Goal: Task Accomplishment & Management: Manage account settings

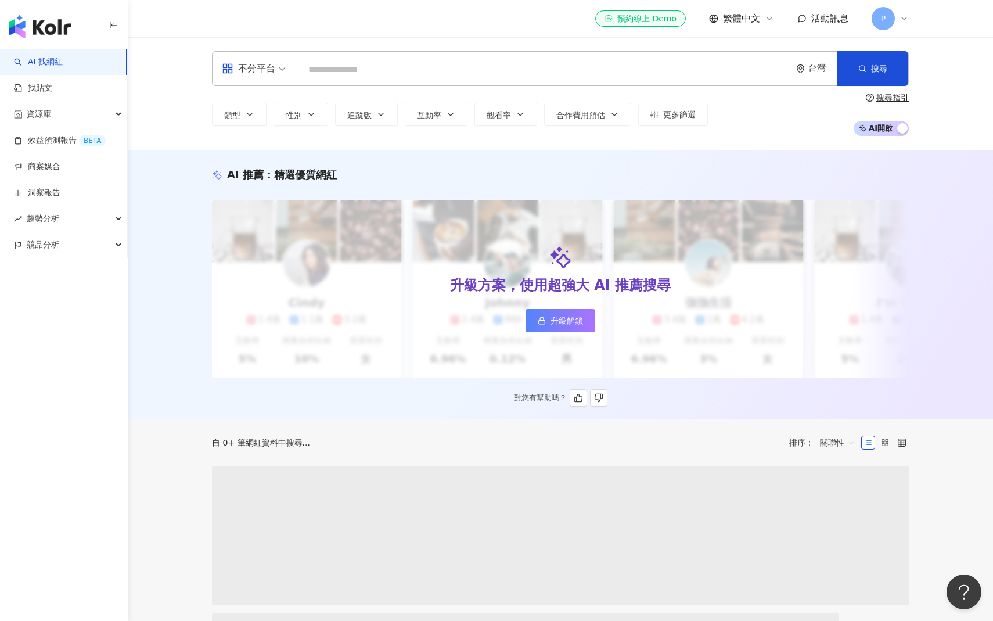
click at [467, 184] on div "AI 推薦 ： 精選優質網紅 升級方案，使用超強大 AI 推薦搜尋 升級解鎖 [PERSON_NAME] 1.4萬 1.1萬 3.2萬 互動率 5% 商業合作…" at bounding box center [560, 286] width 743 height 239
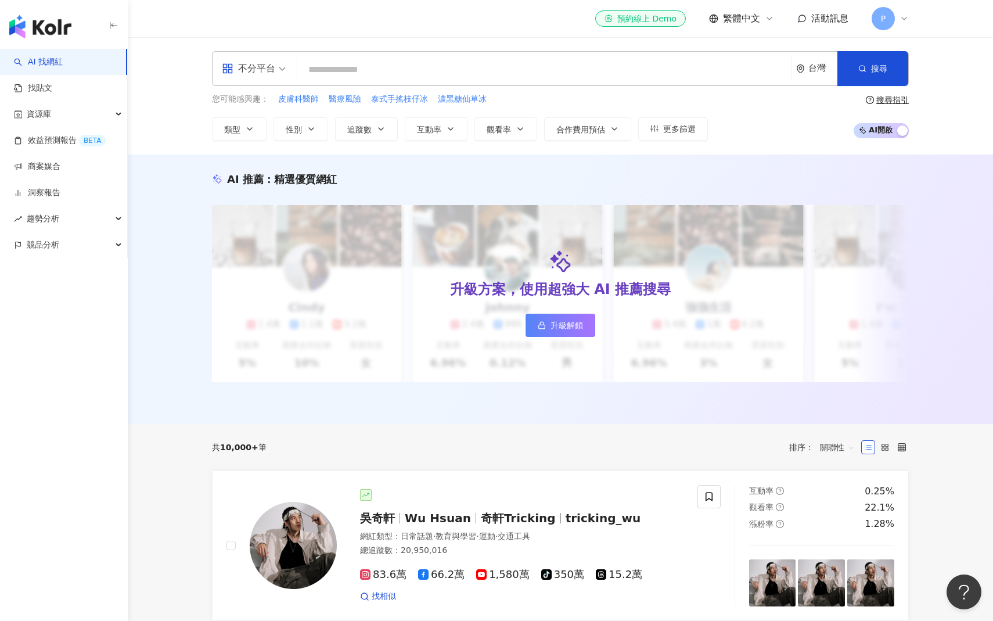
click at [502, 149] on div "不分平台 台灣 搜尋 您可能感興趣： 皮膚科醫師 醫療風險 泰式手搖枝仔冰 濃黑糖仙草冰 類型 性別 追蹤數 互動率 觀看率 合作費用預估 更多篩選 搜尋指引…" at bounding box center [560, 95] width 865 height 117
click at [60, 172] on link "商案媒合" at bounding box center [37, 167] width 46 height 12
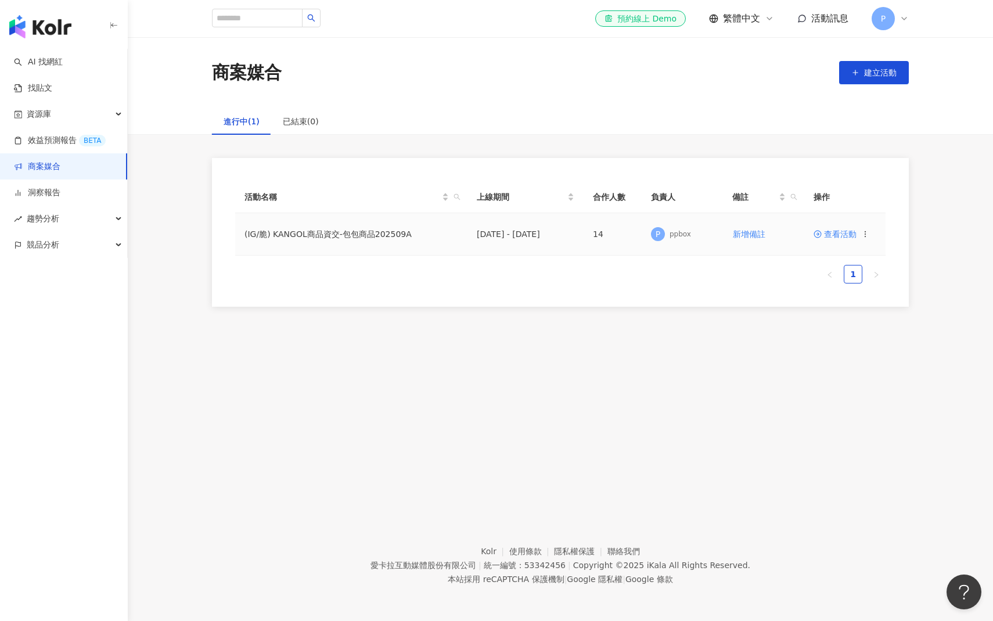
click at [839, 237] on span "查看活動" at bounding box center [834, 234] width 43 height 8
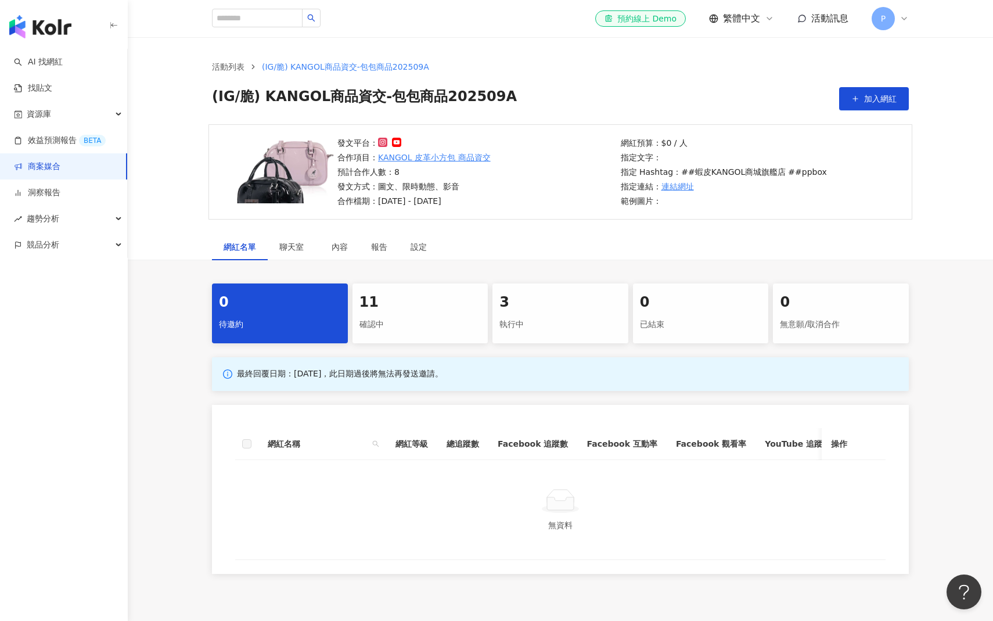
click at [412, 313] on div "11 確認中" at bounding box center [420, 313] width 136 height 60
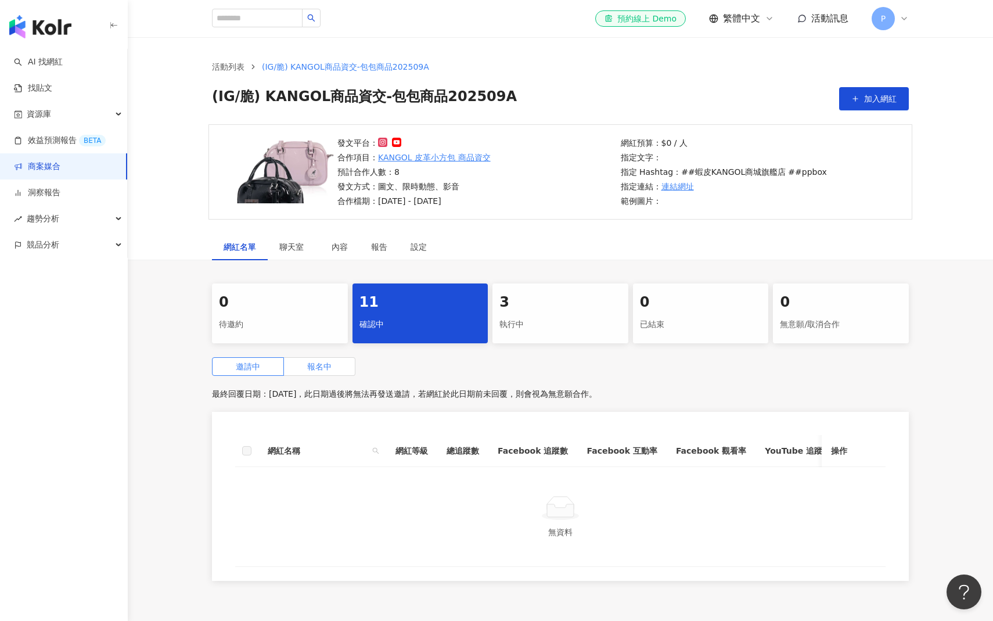
click at [313, 363] on span "報名中" at bounding box center [319, 366] width 24 height 9
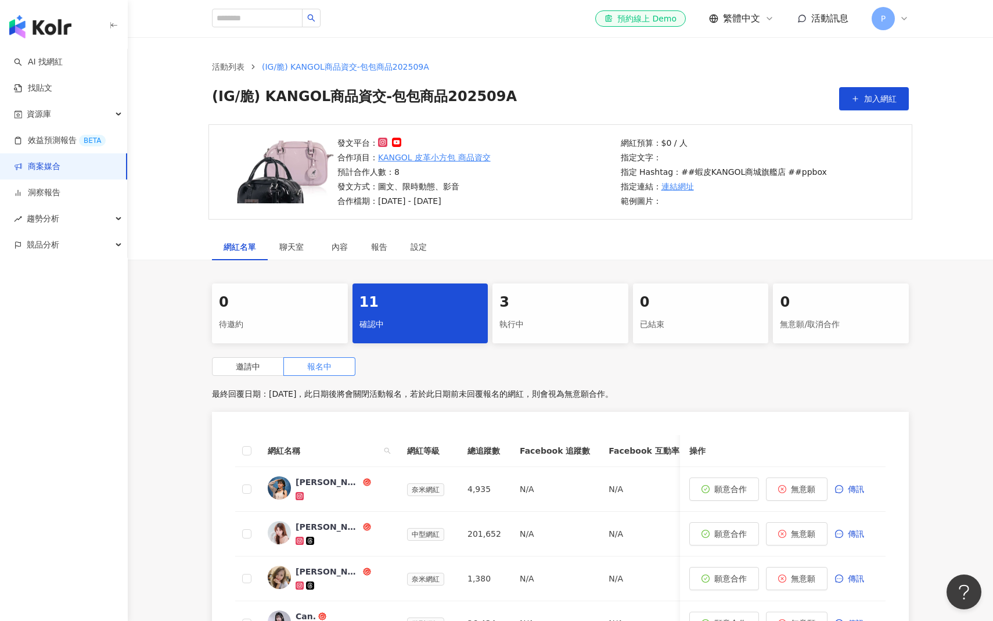
click at [602, 372] on div "邀請中 報名中" at bounding box center [560, 366] width 697 height 19
click at [585, 240] on div "網紅名單 聊天室 內容 報告 設定" at bounding box center [560, 246] width 743 height 27
click at [535, 306] on div "3" at bounding box center [560, 303] width 122 height 20
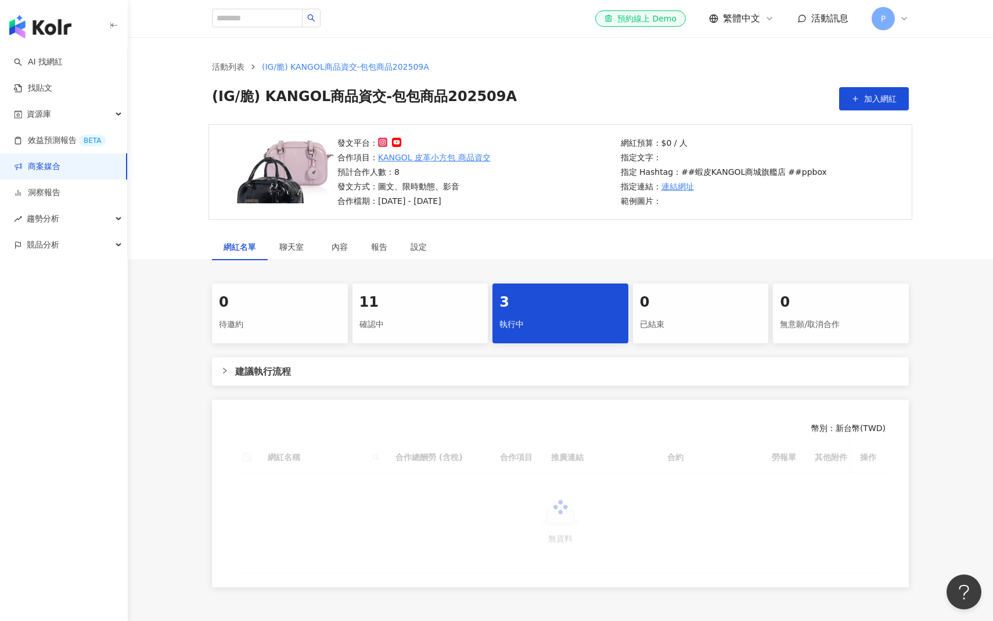
click at [522, 395] on div "0 待邀約 11 確認中 3 執行中 0 已結束 0 無意願/取消合作 建議執行流程 幣別 ： 新台幣 ( TWD ) 網紅名稱 合作總酬勞 (含稅) 合作項…" at bounding box center [560, 435] width 743 height 304
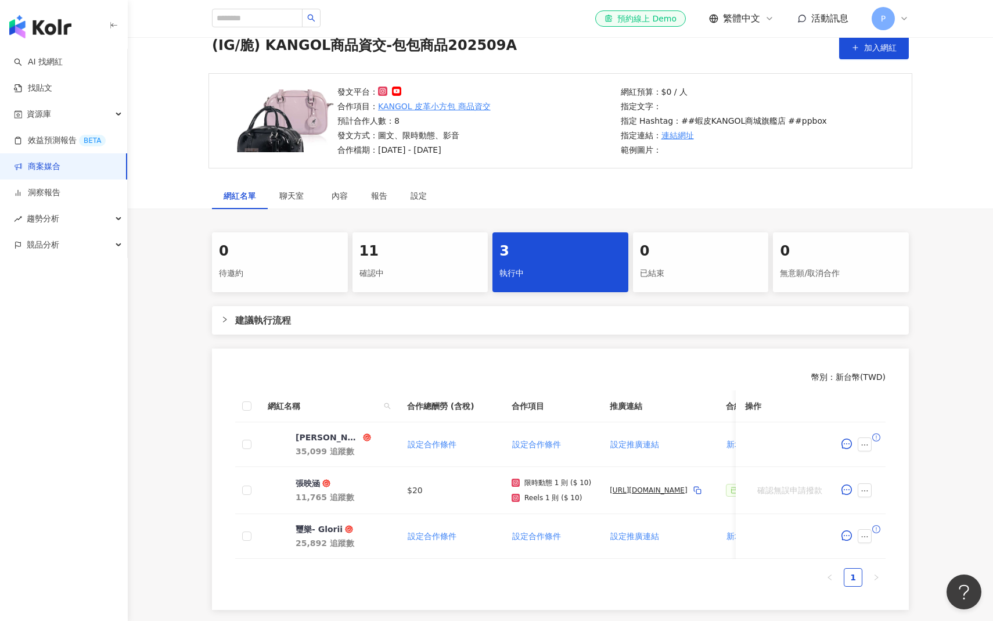
scroll to position [111, 0]
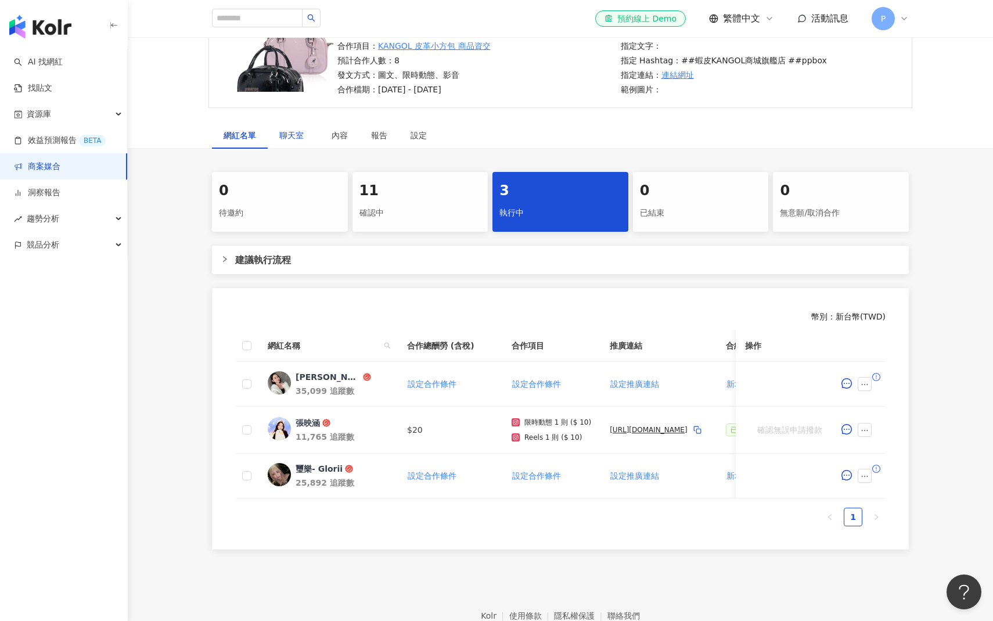
click at [295, 131] on div "聊天室" at bounding box center [293, 135] width 29 height 13
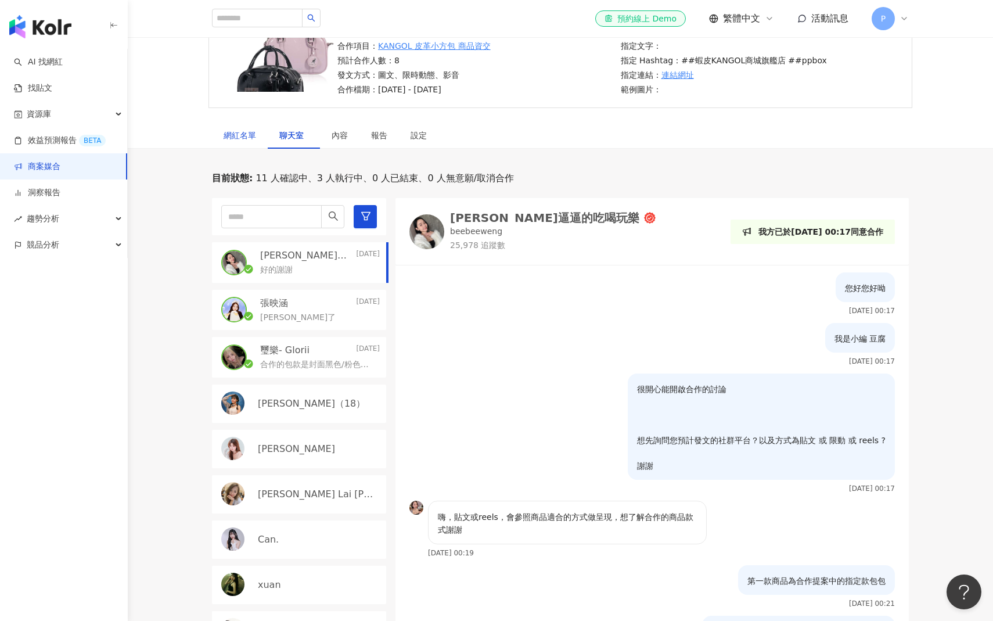
click at [246, 131] on div "網紅名單" at bounding box center [239, 135] width 33 height 13
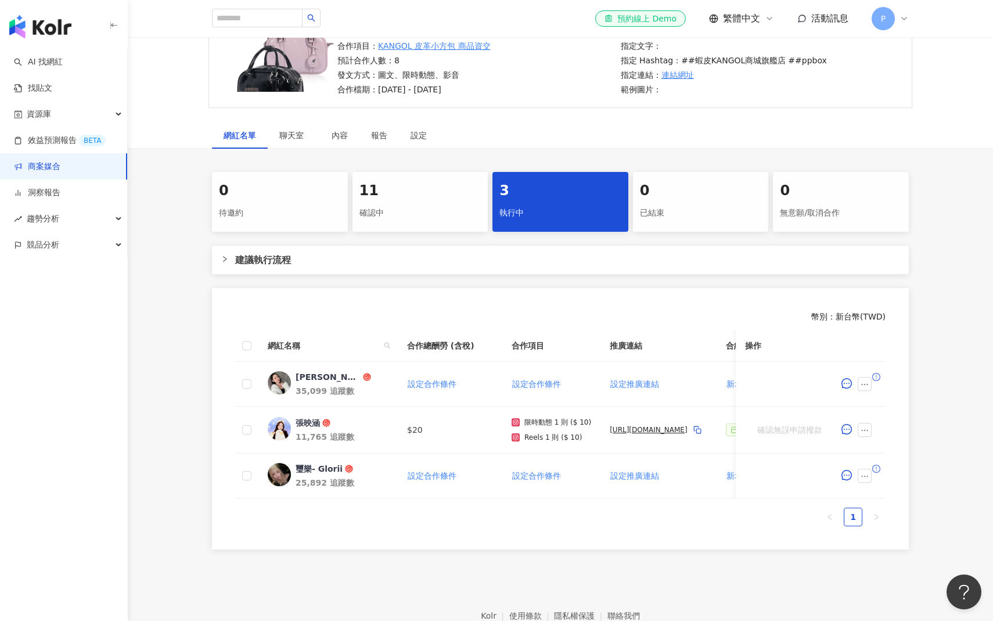
click at [391, 208] on div "確認中" at bounding box center [420, 213] width 122 height 20
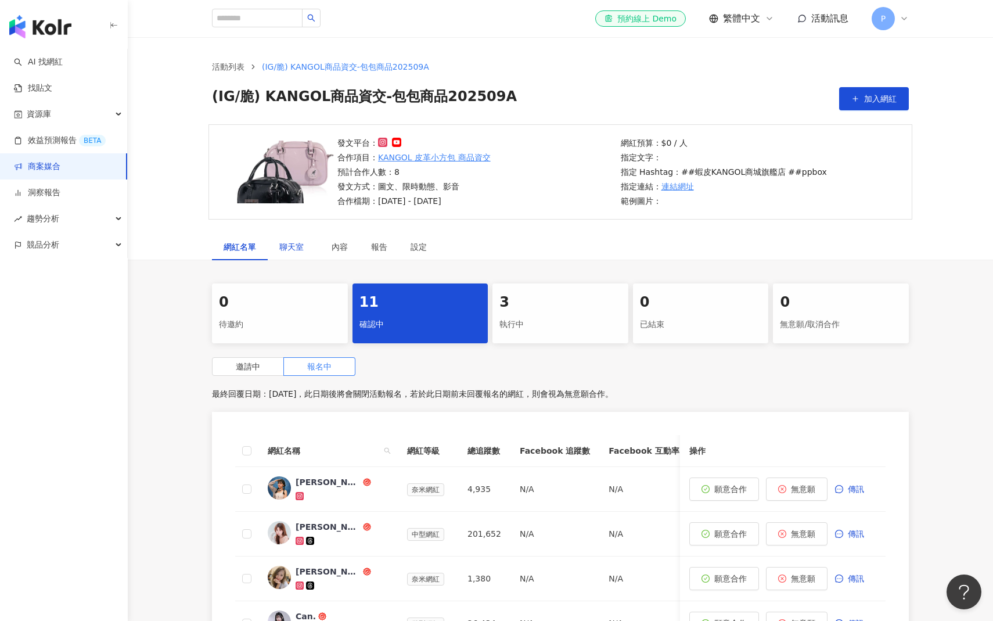
click at [305, 251] on div "聊天室" at bounding box center [293, 246] width 29 height 13
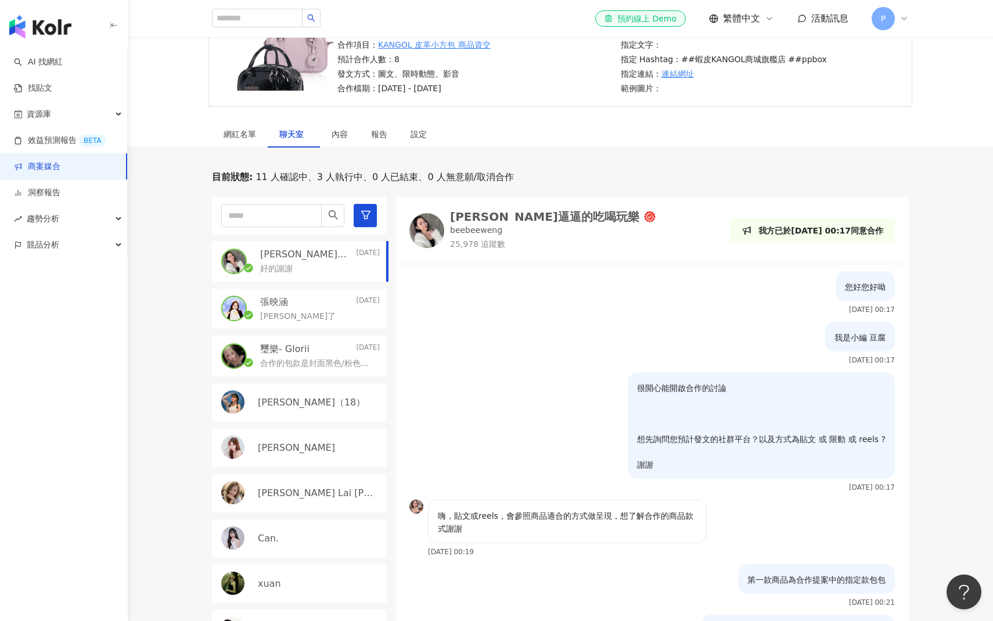
scroll to position [13, 0]
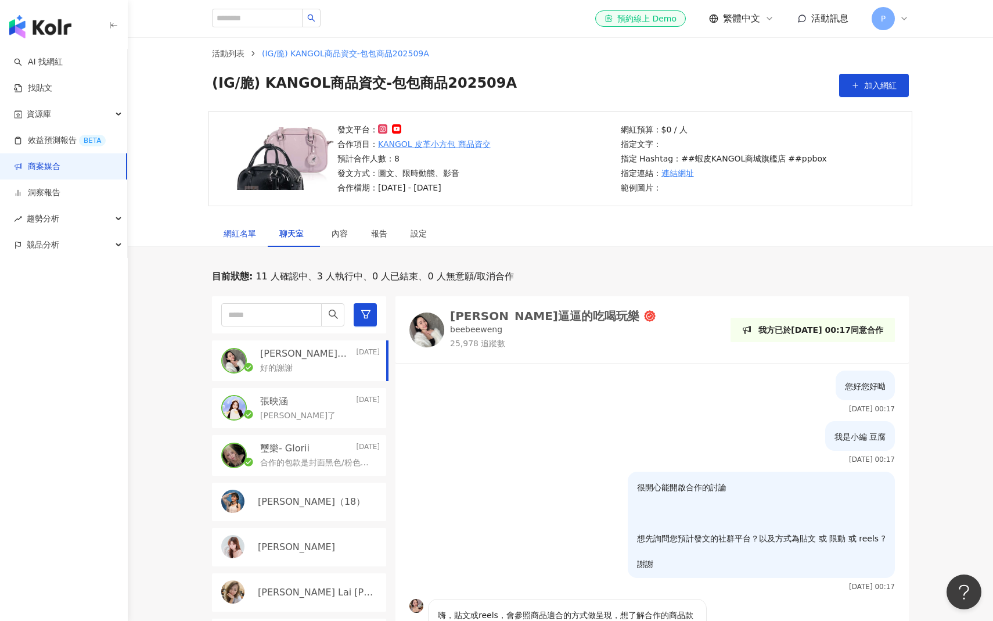
click at [243, 236] on div "網紅名單" at bounding box center [239, 233] width 33 height 13
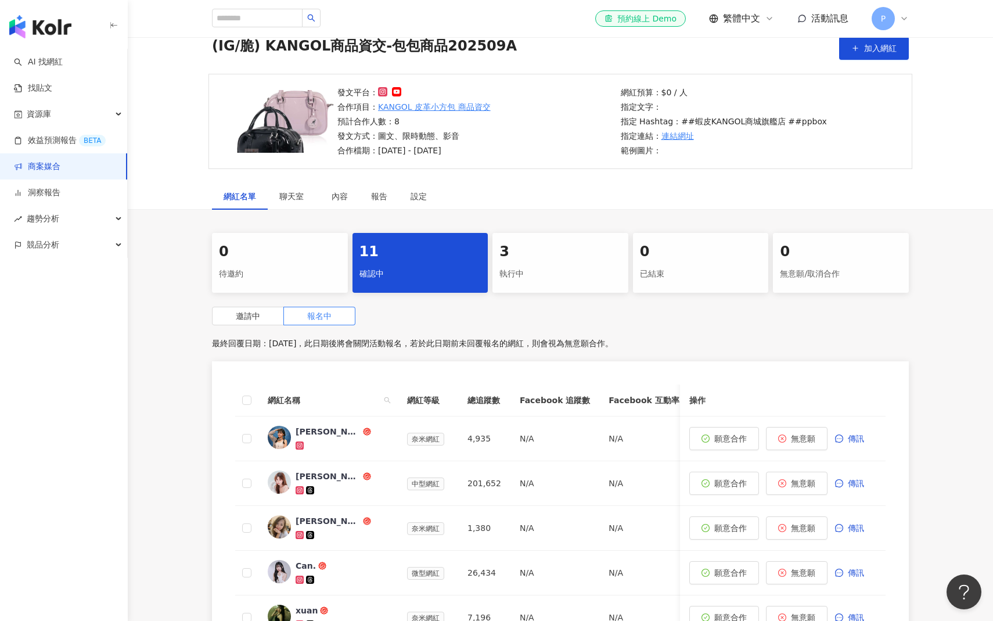
click at [533, 280] on div "執行中" at bounding box center [560, 274] width 122 height 20
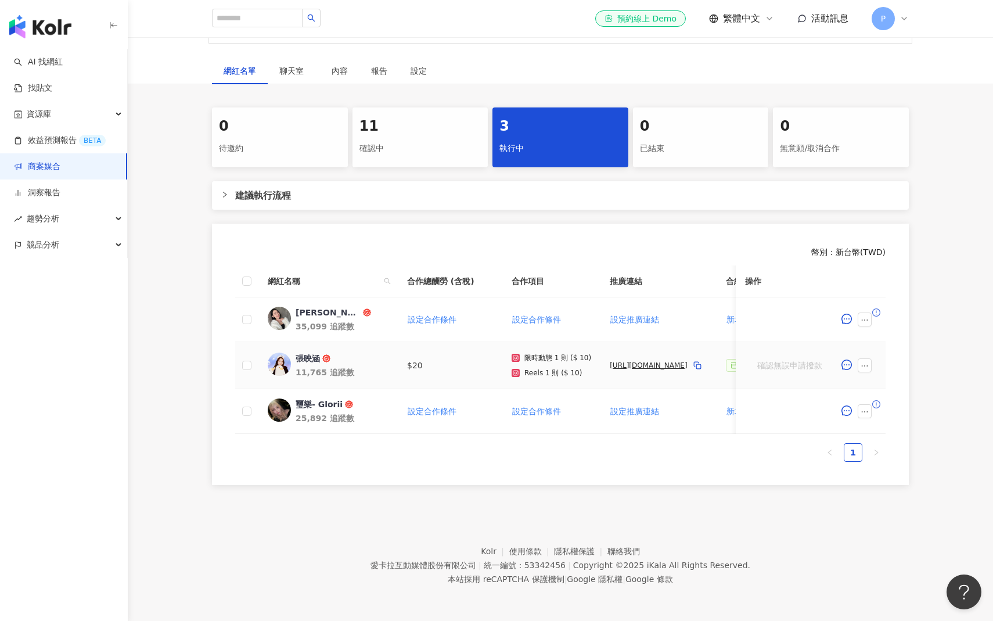
drag, startPoint x: 560, startPoint y: 390, endPoint x: 572, endPoint y: 394, distance: 13.4
click at [572, 389] on td "限時動態 1 則 ($ 10) Reels 1 則 ($ 10)" at bounding box center [551, 365] width 98 height 47
click at [573, 389] on td "限時動態 1 則 ($ 10) Reels 1 則 ($ 10)" at bounding box center [551, 365] width 98 height 47
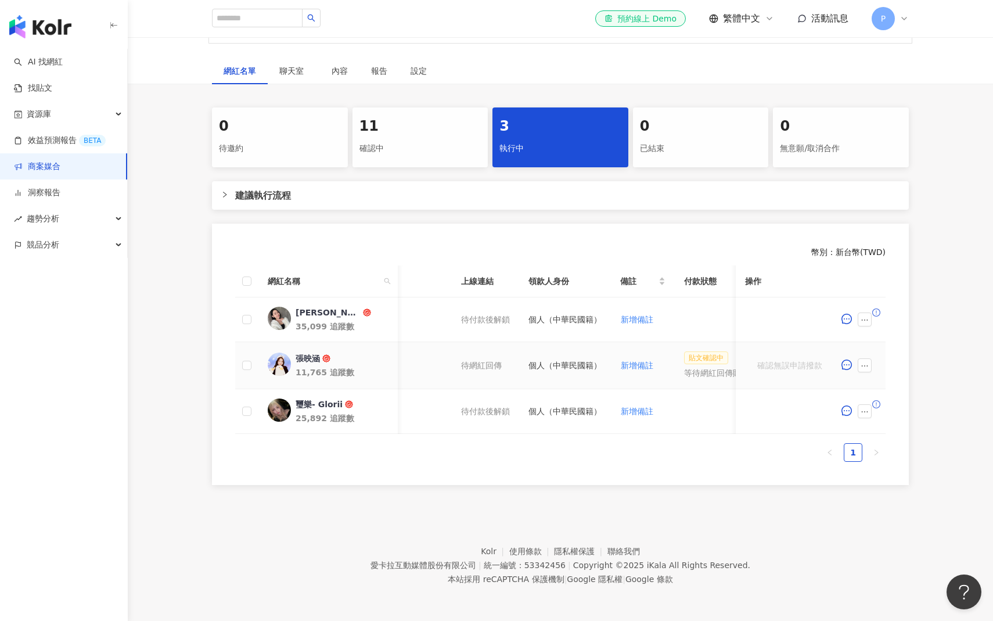
click at [578, 382] on td "個人（中華民國籍）" at bounding box center [565, 365] width 92 height 47
click at [587, 224] on div "幣別 ： 新台幣 ( TWD ) 網紅名稱 合作總酬勞 (含稅) 合作項目 推廣連結 合約 勞報單 其他附件 上線連結 領款人身份 備註 付款狀態 操作 翁逼…" at bounding box center [560, 353] width 697 height 261
click at [590, 174] on div "0 待邀約 11 確認中 3 執行中 0 已結束 0 無意願/取消合作 建議執行流程 幣別 ： 新台幣 ( TWD ) 網紅名稱 合作總酬勞 (含稅) 合作項…" at bounding box center [560, 295] width 743 height 377
click at [555, 81] on div "網紅名單 聊天室 內容 報告 設定" at bounding box center [560, 70] width 743 height 27
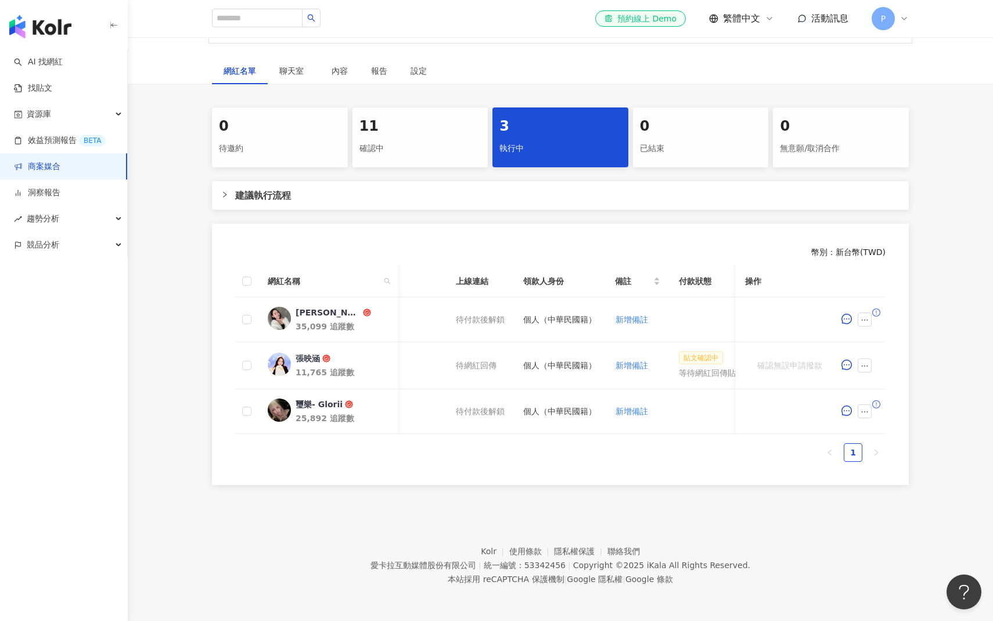
click at [962, 370] on div "0 待邀約 11 確認中 3 執行中 0 已結束 0 無意願/取消合作 建議執行流程 幣別 ： 新台幣 ( TWD ) 網紅名稱 合作總酬勞 (含稅) 合作項…" at bounding box center [560, 295] width 865 height 377
click at [365, 540] on footer "Kolr 使用條款 隱私權保護 聯絡我們 愛卡拉互動媒體股份有限公司 | 統一編號：53342456 | Copyright © 2025 iKala All…" at bounding box center [560, 556] width 865 height 129
click at [186, 347] on div "0 待邀約 11 確認中 3 執行中 0 已結束 0 無意願/取消合作 建議執行流程 幣別 ： 新台幣 ( TWD ) 網紅名稱 合作總酬勞 (含稅) 合作項…" at bounding box center [560, 295] width 865 height 377
click at [444, 227] on div "幣別 ： 新台幣 ( TWD ) 網紅名稱 合作總酬勞 (含稅) 合作項目 推廣連結 合約 勞報單 其他附件 上線連結 領款人身份 備註 付款狀態 操作 翁逼…" at bounding box center [560, 353] width 697 height 261
click at [444, 230] on div "幣別 ： 新台幣 ( TWD ) 網紅名稱 合作總酬勞 (含稅) 合作項目 推廣連結 合約 勞報單 其他附件 上線連結 領款人身份 備註 付款狀態 操作 翁逼…" at bounding box center [560, 353] width 697 height 261
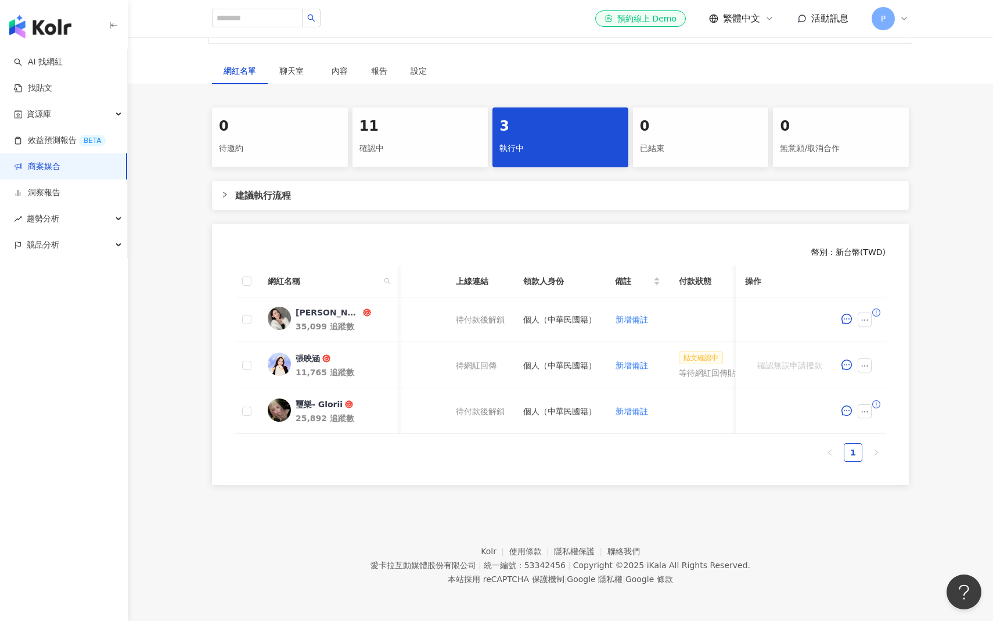
click at [377, 201] on span "建議執行流程" at bounding box center [567, 195] width 664 height 15
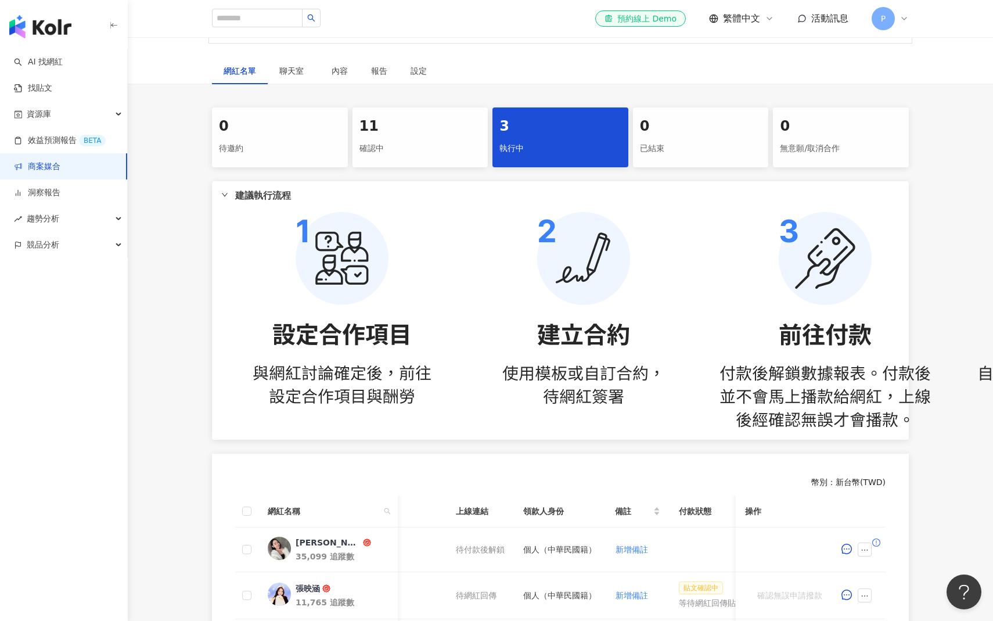
click at [175, 202] on div "0 待邀約 11 確認中 3 執行中 0 已結束 0 無意願/取消合作 建議執行流程 幣別 ： 新台幣 ( TWD ) 網紅名稱 合作總酬勞 (含稅) 合作項…" at bounding box center [560, 410] width 865 height 607
click at [60, 199] on link "洞察報告" at bounding box center [37, 193] width 46 height 12
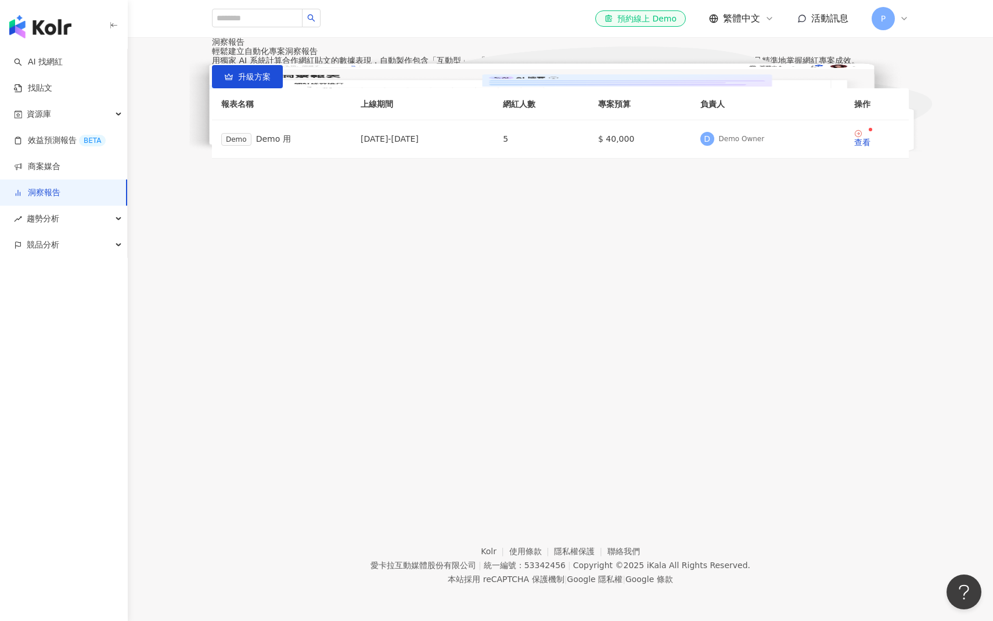
click at [221, 158] on div "輕鬆建立自動化專案洞察報告 用獨家 AI 系統計算合作網紅貼文的數據表現，自動製作包含「互動型」、「成效型」與「轉換型」三大類數據指標的全方位成效總覽報告，助…" at bounding box center [560, 101] width 697 height 111
click at [854, 146] on div "查看" at bounding box center [862, 142] width 16 height 8
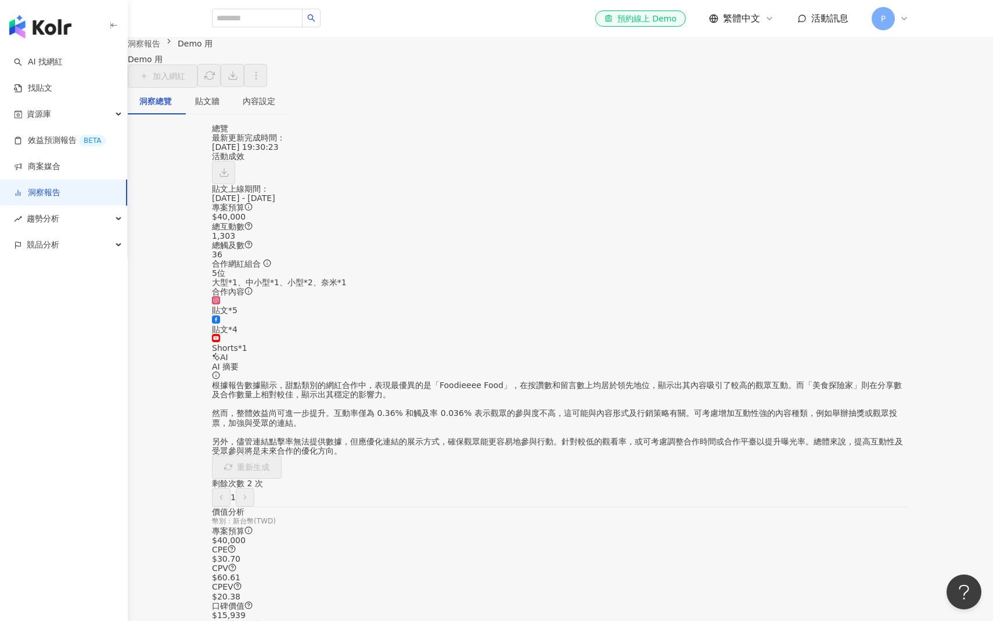
click at [852, 434] on div "根據報告數據顯示，甜點類別的網紅合作中，表現最優異的是「Foodieeee Food」，在按讚數和留言數上均居於領先地位，顯示出其內容吸引了較高的觀眾互動。而…" at bounding box center [560, 417] width 697 height 75
click at [24, 172] on link "商案媒合" at bounding box center [37, 167] width 46 height 12
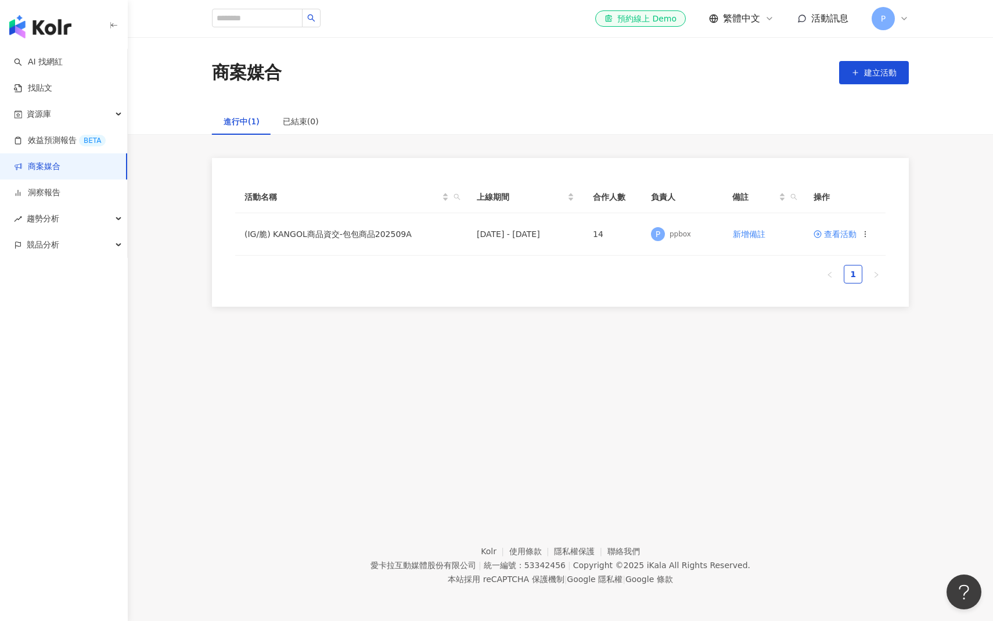
click at [161, 267] on div "活動名稱 上線期間 合作人數 負責人 備註 操作 (IG/脆) KANGOL商品資交-包包商品202509A [DATE] - [DATE] 14 P ppb…" at bounding box center [560, 232] width 865 height 149
click at [293, 126] on div "已結束(0)" at bounding box center [301, 121] width 36 height 13
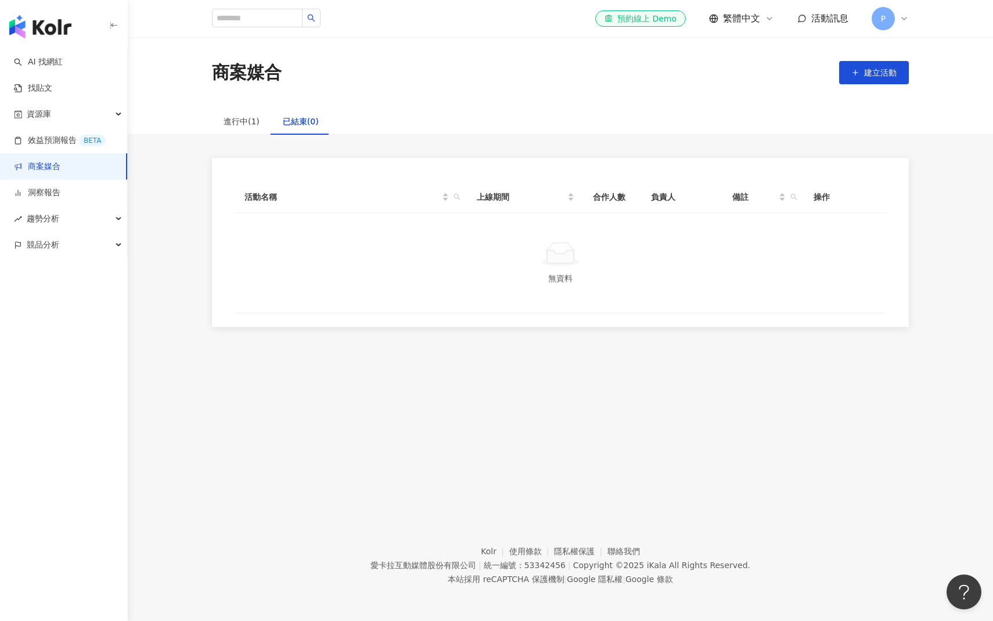
click at [412, 110] on div "進行中(1) 已結束(0)" at bounding box center [560, 121] width 743 height 27
click at [229, 132] on div "進行中(1)" at bounding box center [241, 121] width 59 height 27
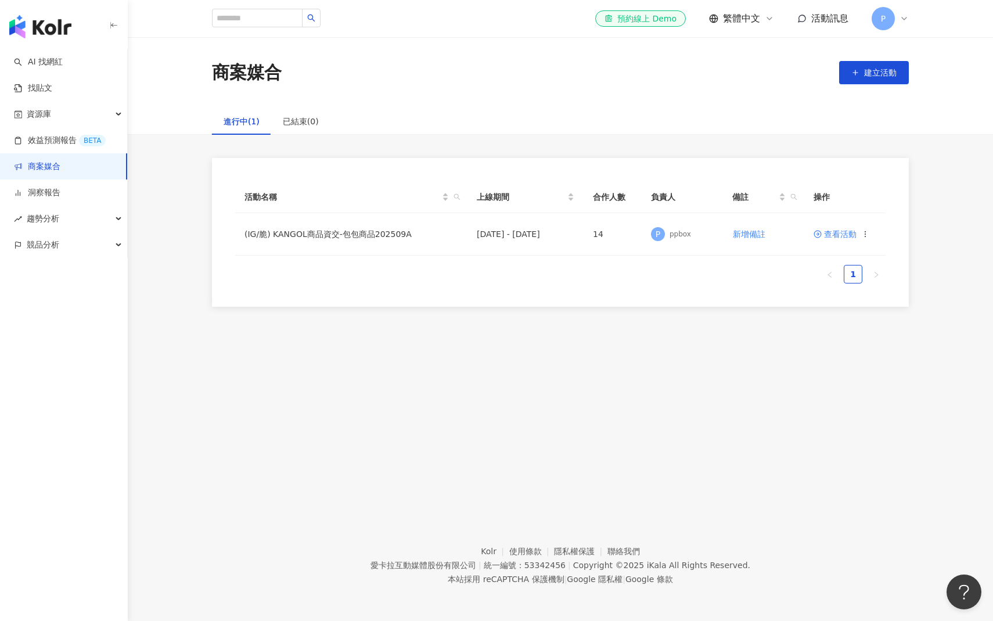
click at [495, 104] on div "商案媒合 建立活動" at bounding box center [560, 72] width 865 height 71
click at [480, 78] on div "商案媒合 建立活動" at bounding box center [560, 72] width 743 height 24
